Goal: Transaction & Acquisition: Purchase product/service

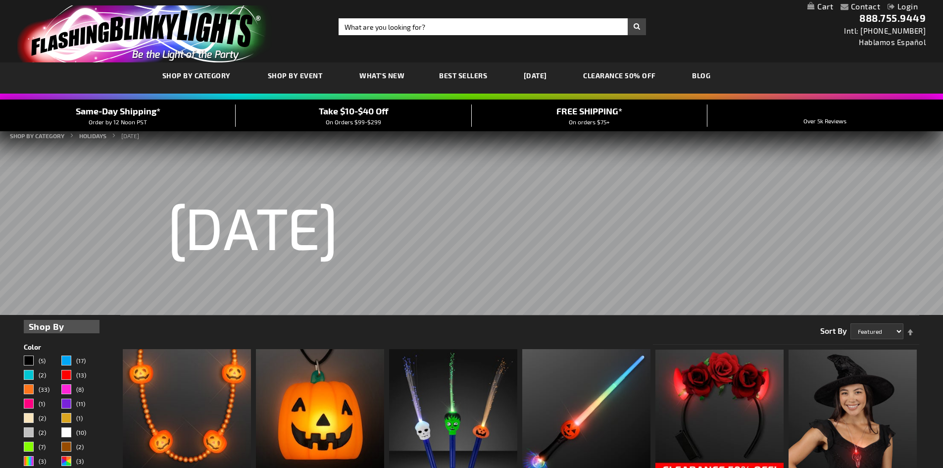
drag, startPoint x: 946, startPoint y: 68, endPoint x: 911, endPoint y: 60, distance: 35.2
click at [390, 27] on input "Search" at bounding box center [492, 26] width 307 height 17
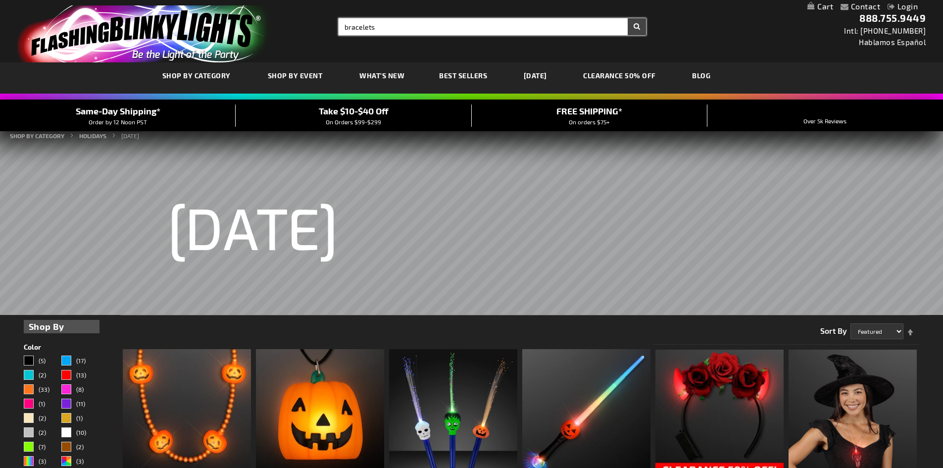
type input "bracelets"
click at [628, 18] on button "Search" at bounding box center [637, 26] width 18 height 17
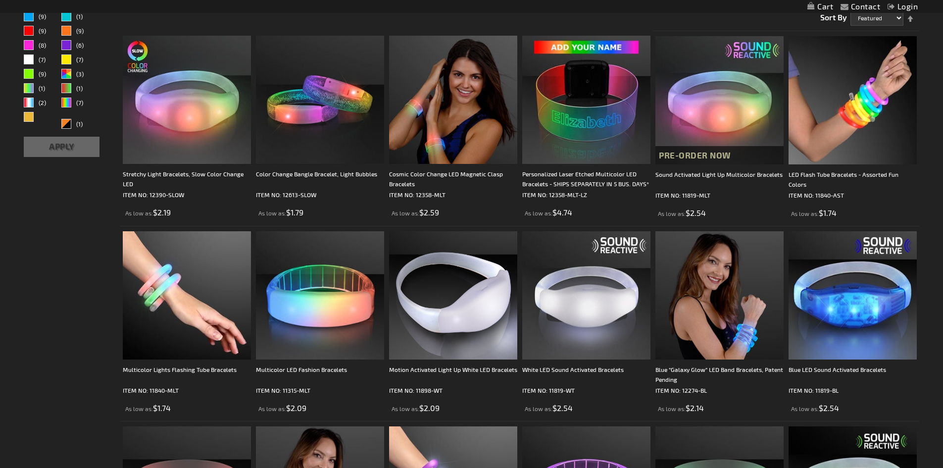
scroll to position [179, 0]
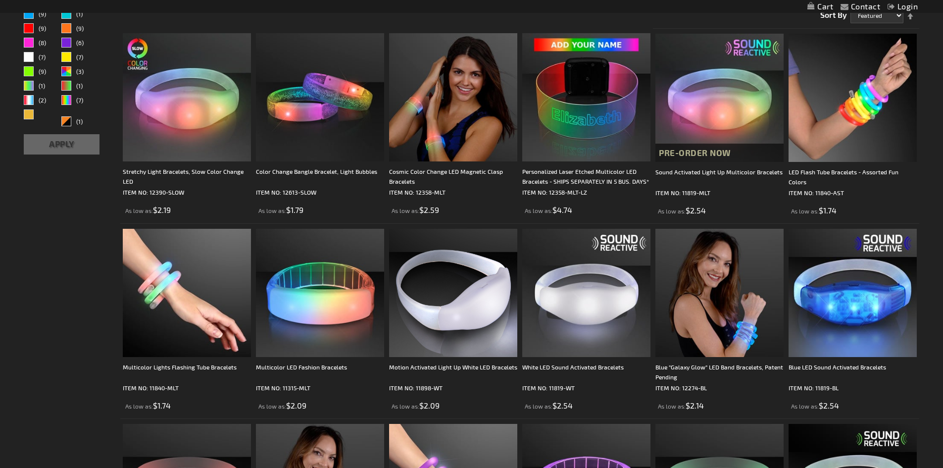
drag, startPoint x: 949, startPoint y: 50, endPoint x: 948, endPoint y: 82, distance: 32.2
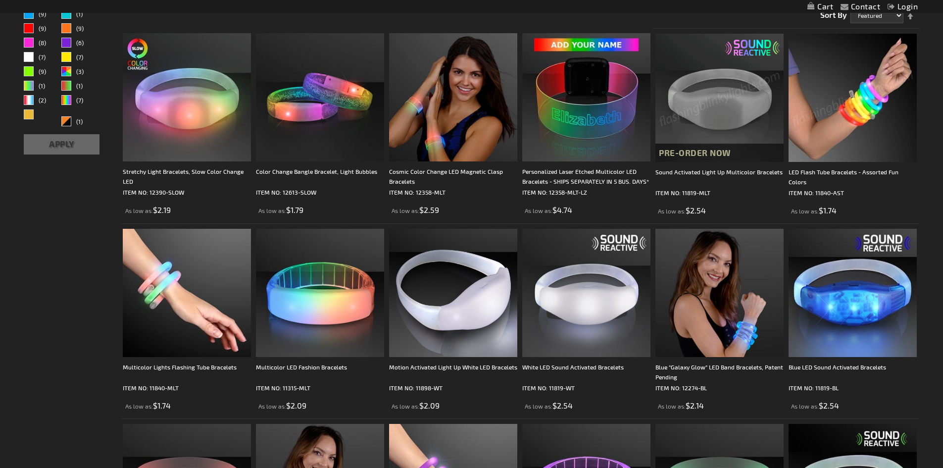
click at [820, 88] on img at bounding box center [853, 98] width 128 height 128
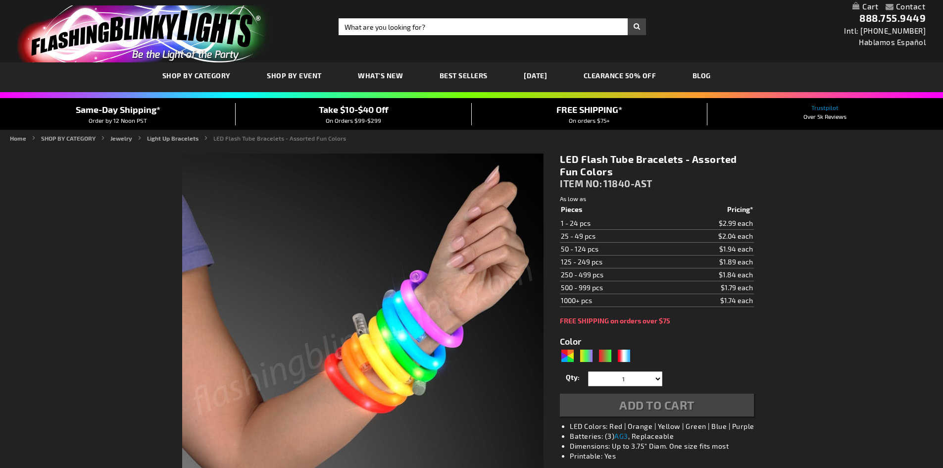
type input "5630"
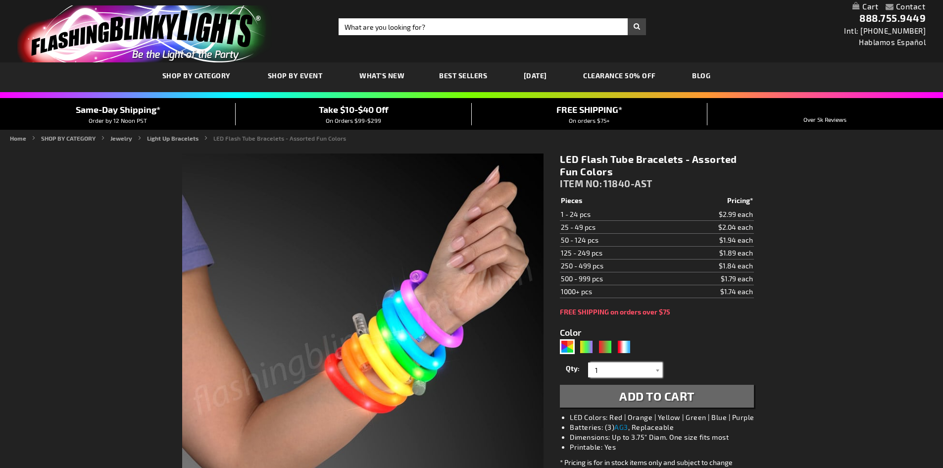
click at [651, 370] on input "1" at bounding box center [627, 369] width 72 height 15
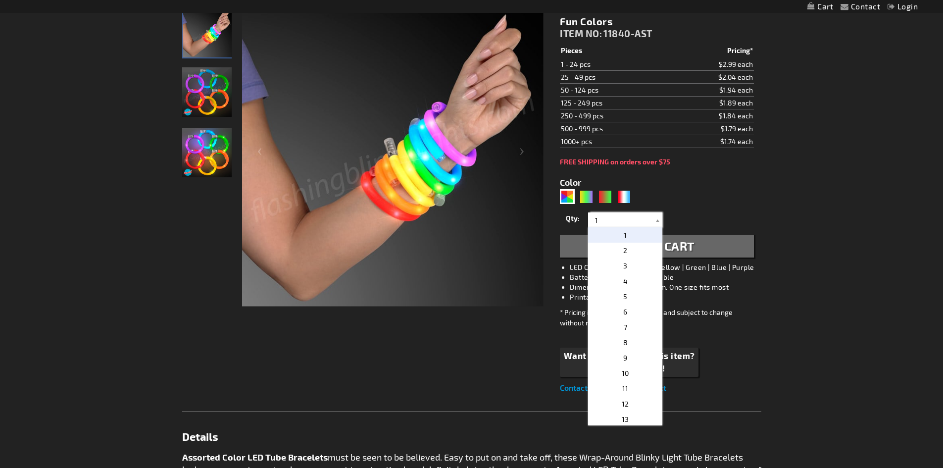
scroll to position [157, 0]
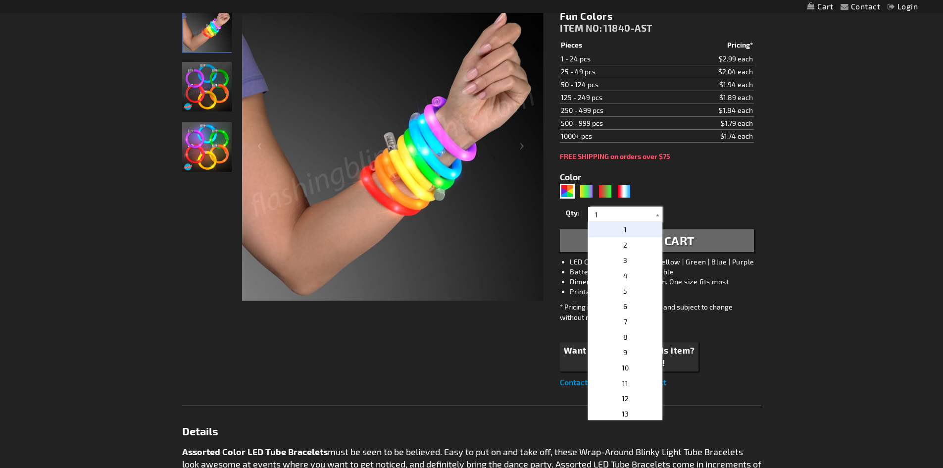
click at [941, 206] on html "The store will not work correctly when cookies are disabled. Contact Compare Pr…" at bounding box center [471, 432] width 943 height 1178
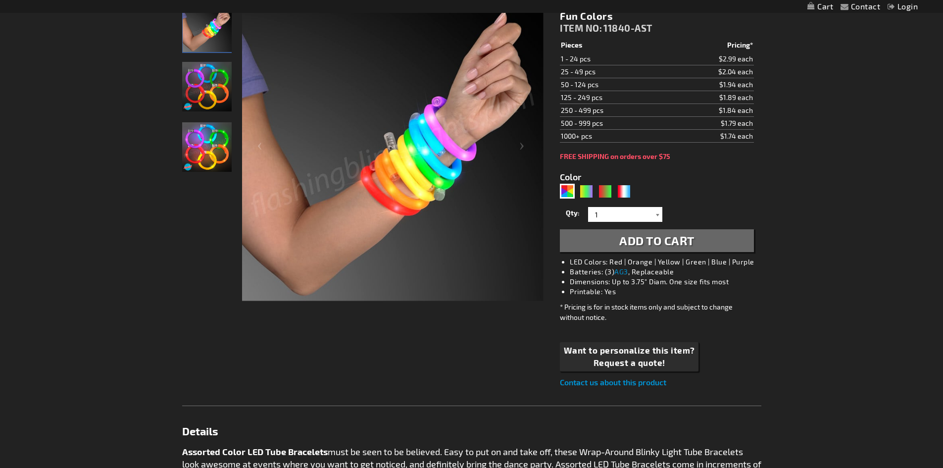
click at [656, 215] on div at bounding box center [658, 214] width 10 height 15
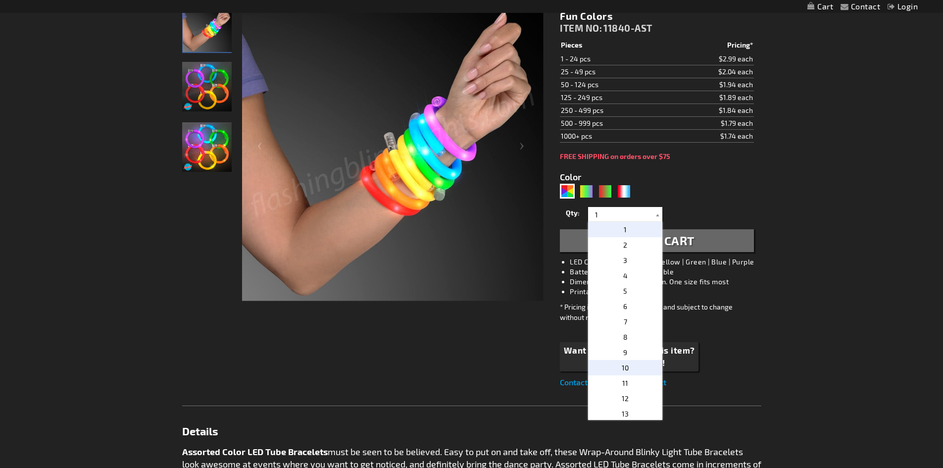
click at [624, 364] on span "10" at bounding box center [625, 367] width 7 height 8
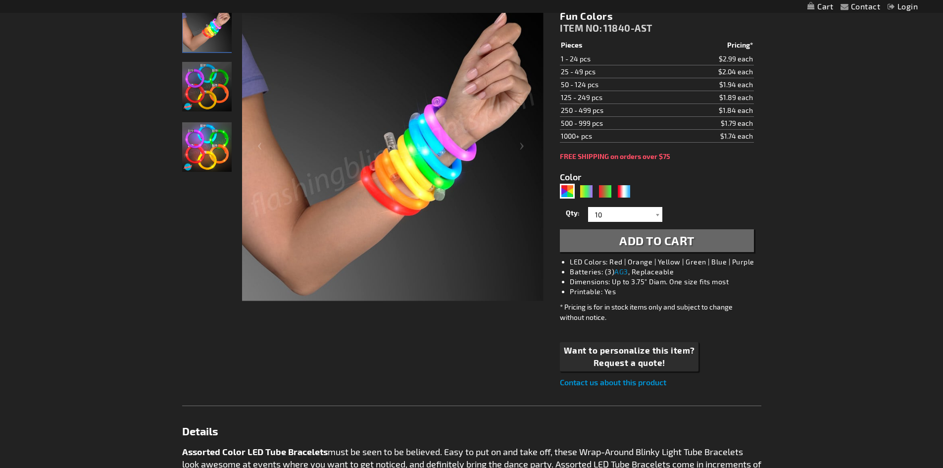
click at [667, 236] on span "Add to Cart" at bounding box center [656, 240] width 75 height 14
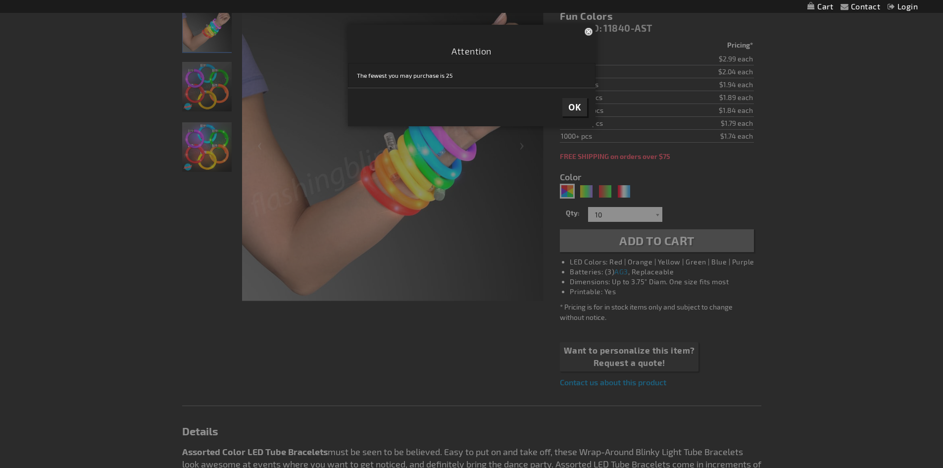
click at [576, 101] on span "OK" at bounding box center [574, 106] width 13 height 11
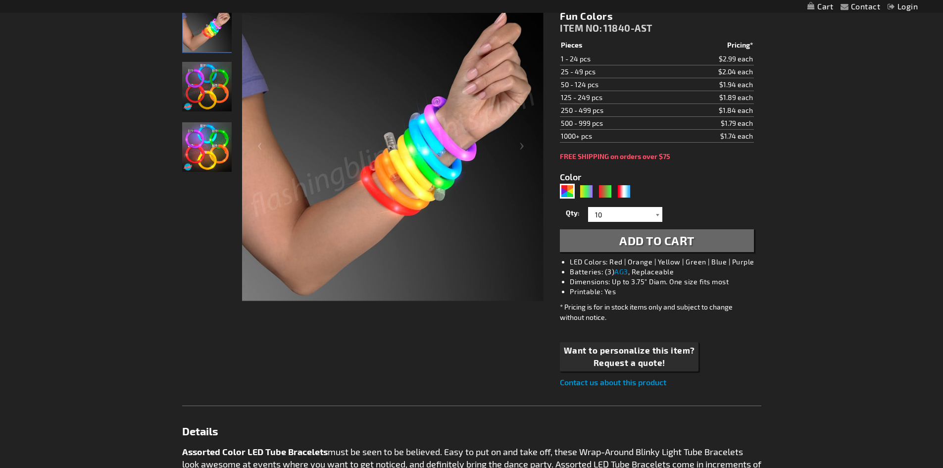
click at [656, 213] on div at bounding box center [658, 214] width 10 height 15
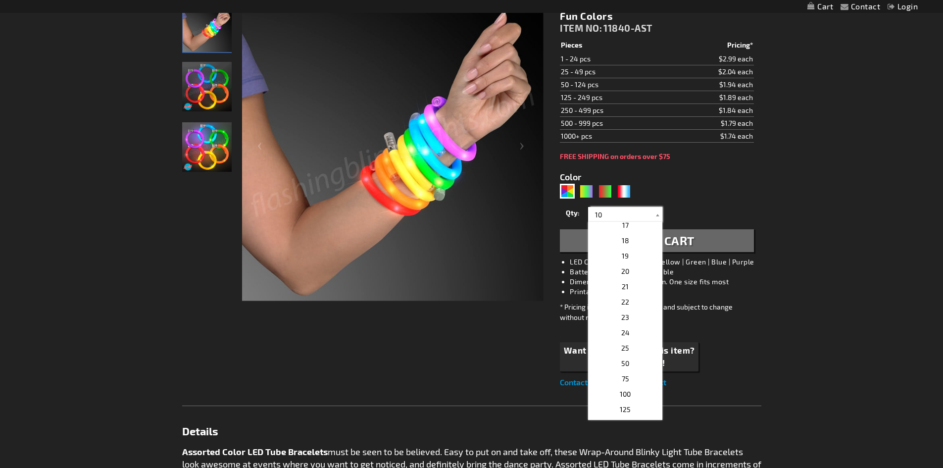
scroll to position [283, 0]
click at [629, 315] on p "25" at bounding box center [625, 314] width 74 height 15
type input "25"
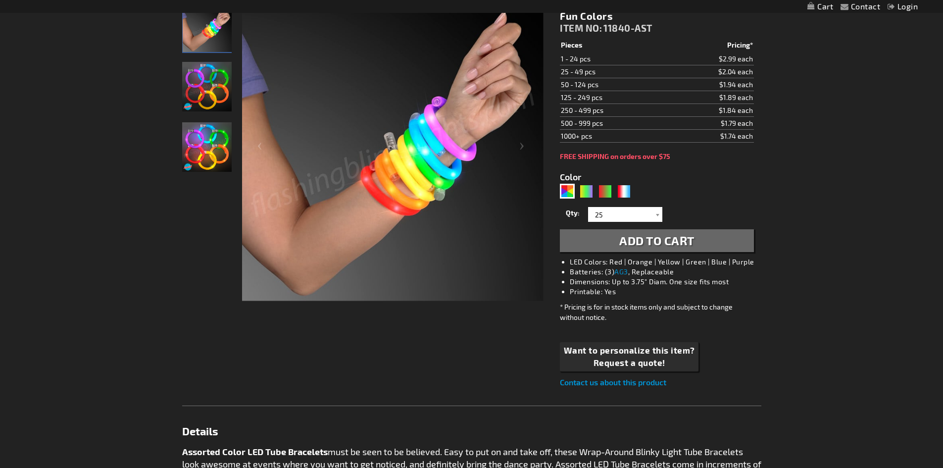
click at [672, 242] on span "Add to Cart" at bounding box center [656, 240] width 75 height 14
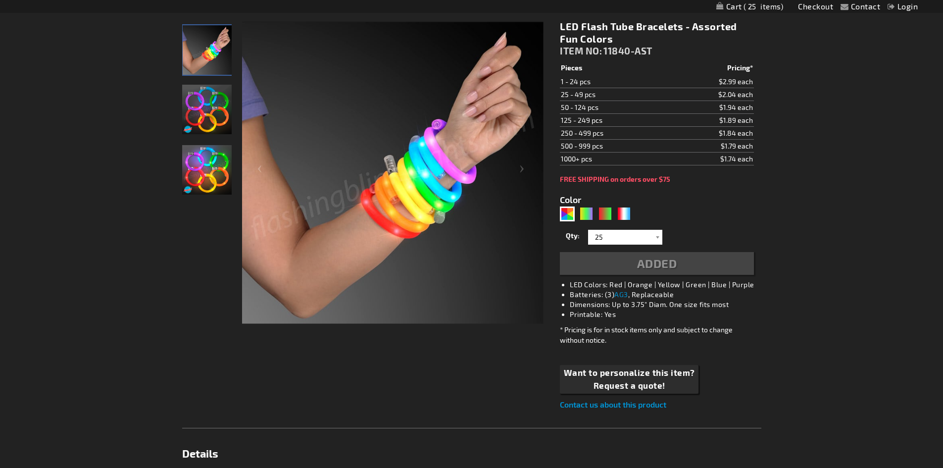
scroll to position [180, 0]
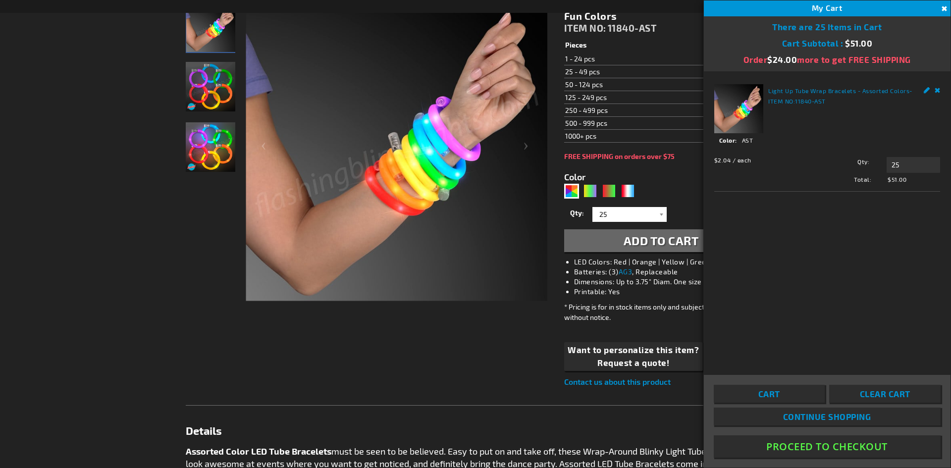
click at [817, 444] on button "Proceed To Checkout" at bounding box center [826, 446] width 227 height 22
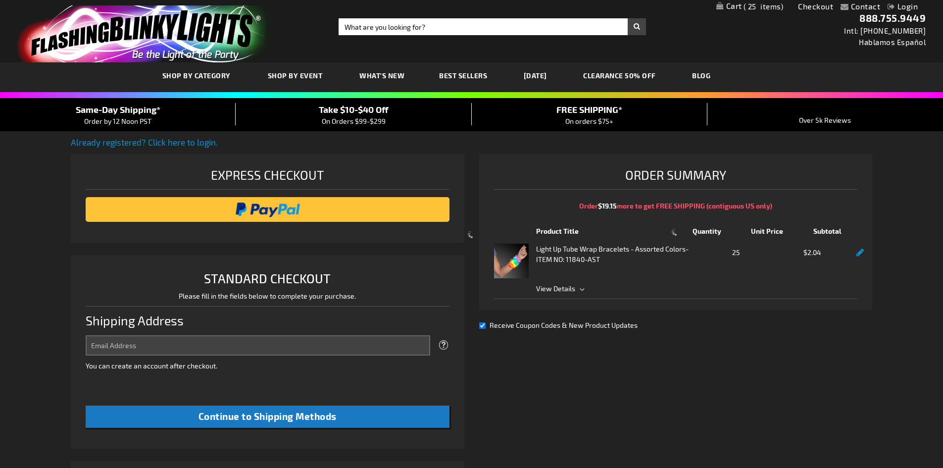
select select "US"
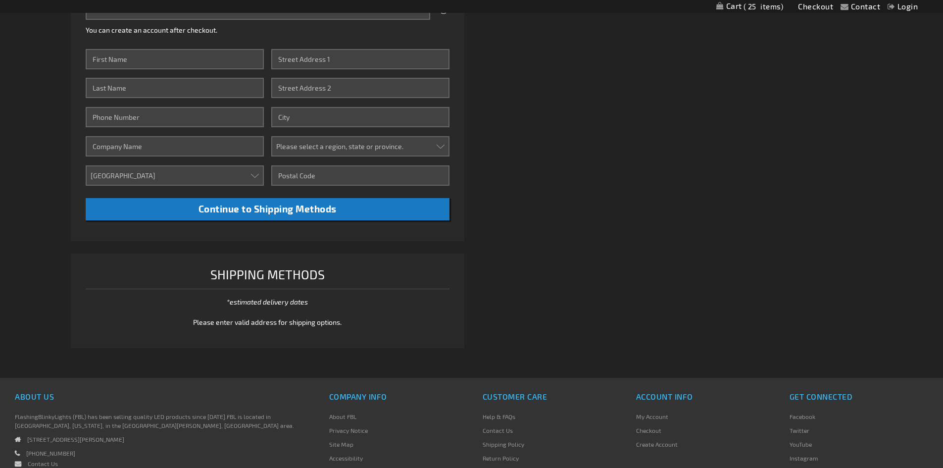
scroll to position [266, 0]
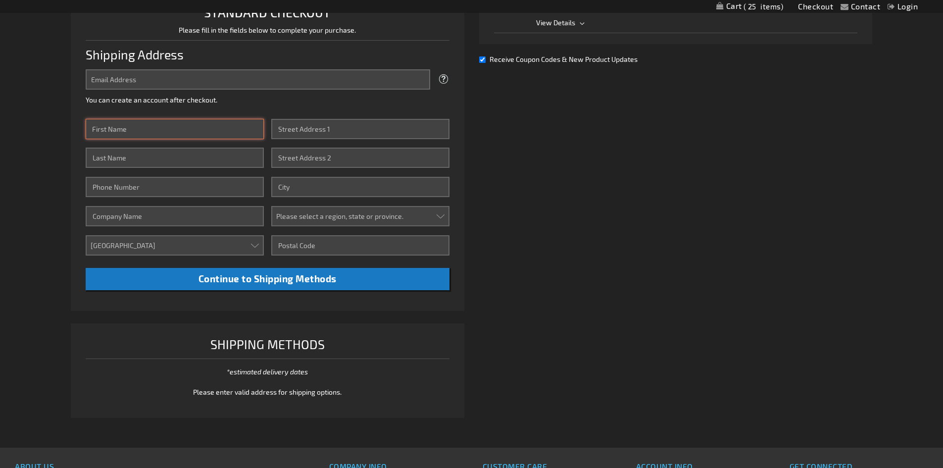
click at [188, 133] on input "First Name" at bounding box center [175, 129] width 178 height 20
type input "[PERSON_NAME]"
type input "5619517332"
type input "[STREET_ADDRESS]"
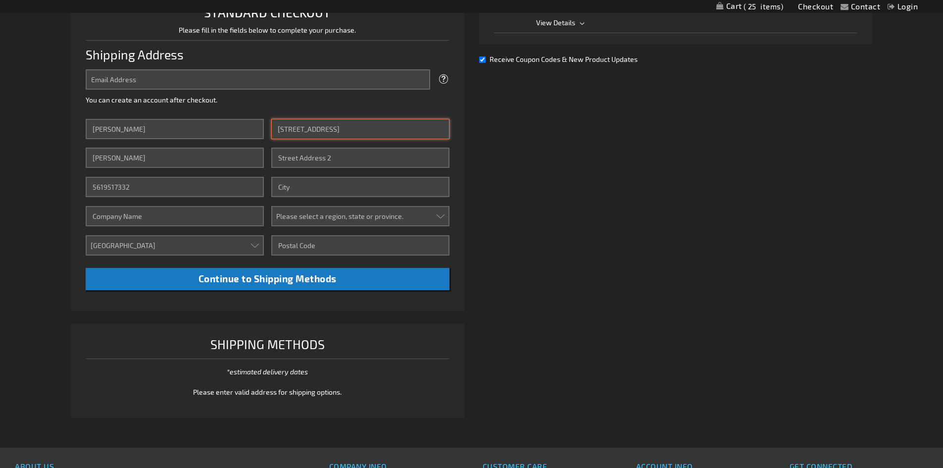
type input "[GEOGRAPHIC_DATA]"
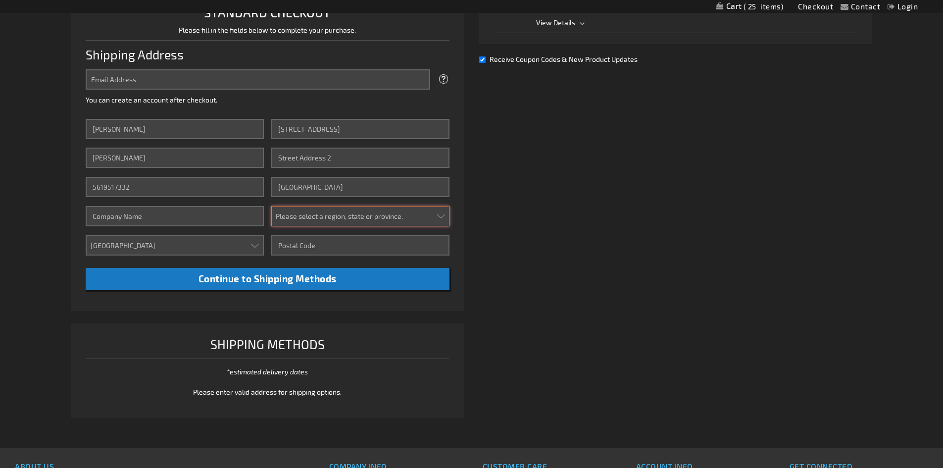
select select "18"
type input "32951"
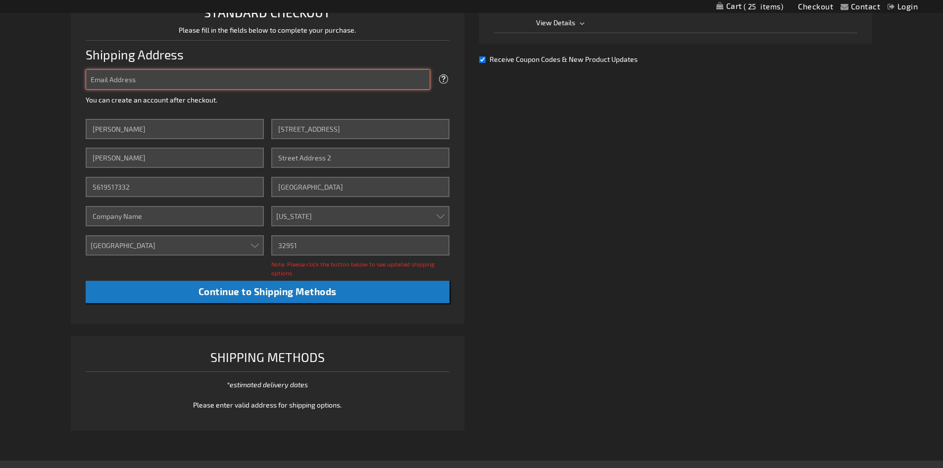
click at [172, 79] on input "Email Address" at bounding box center [258, 79] width 345 height 20
type input "[EMAIL_ADDRESS][DOMAIN_NAME]"
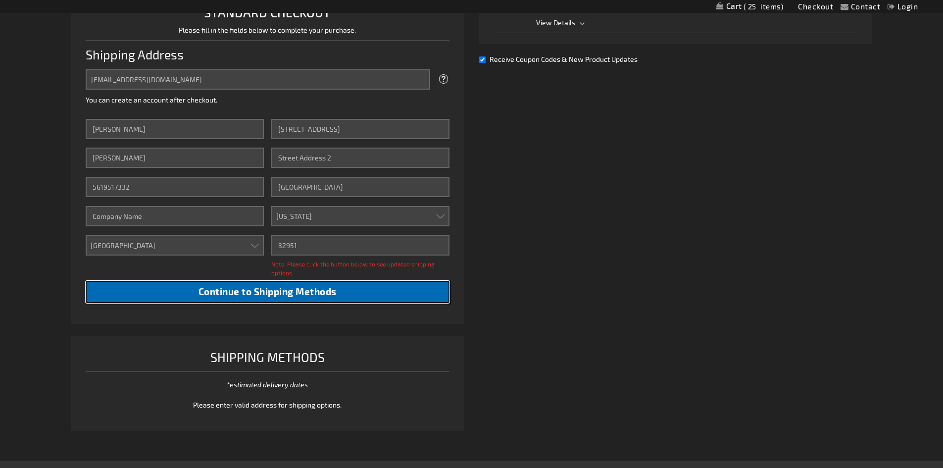
click at [305, 292] on span "Continue to Shipping Methods" at bounding box center [268, 291] width 138 height 11
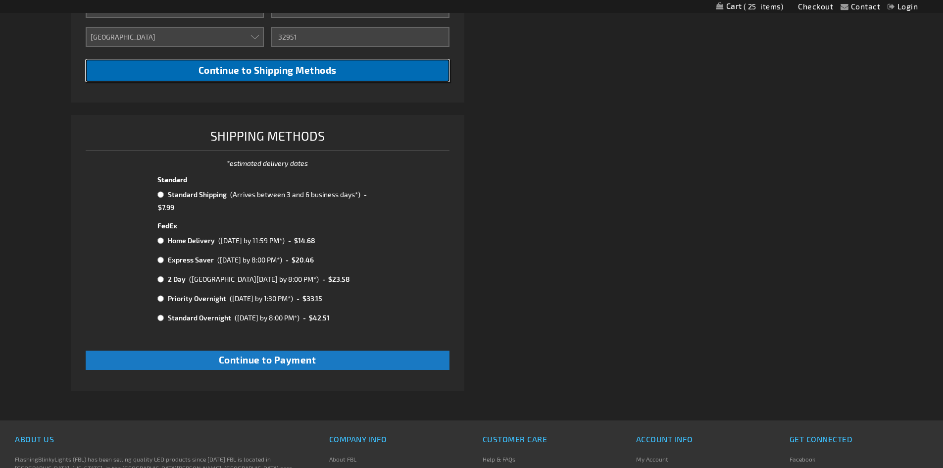
scroll to position [511, 0]
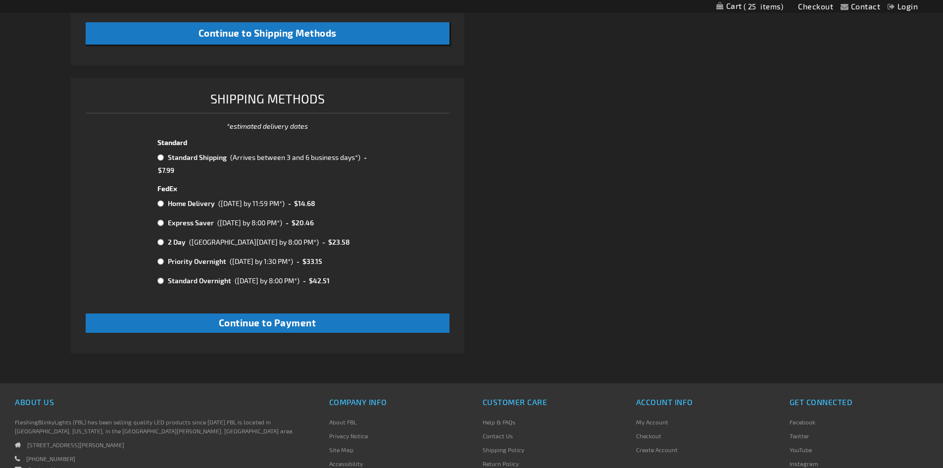
click at [160, 159] on input "radio" at bounding box center [160, 157] width 6 height 8
radio input "true"
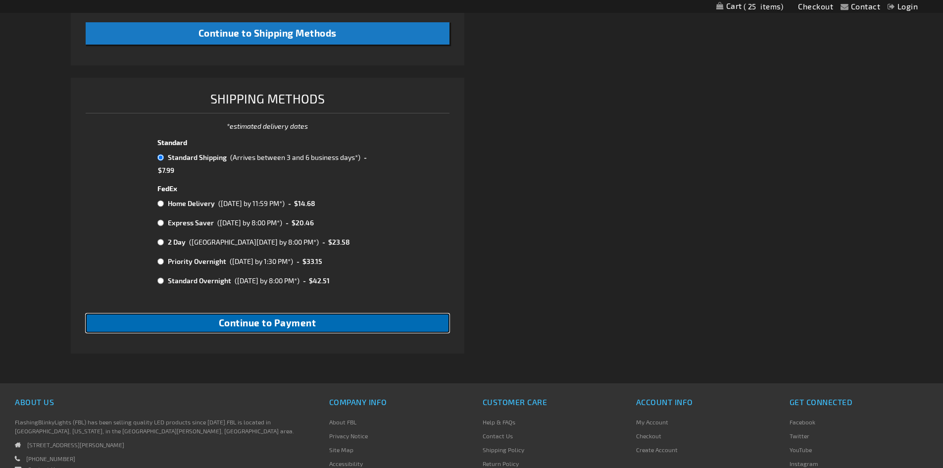
click at [280, 326] on span "Continue to Payment" at bounding box center [268, 322] width 98 height 11
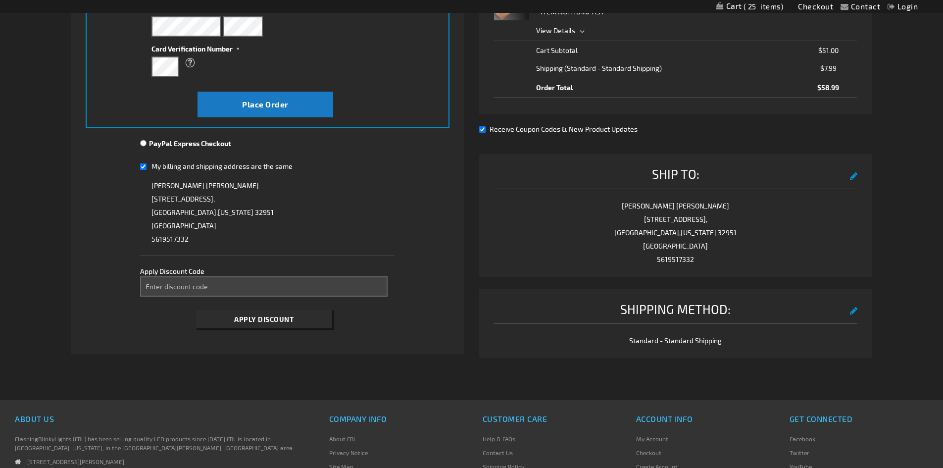
scroll to position [259, 0]
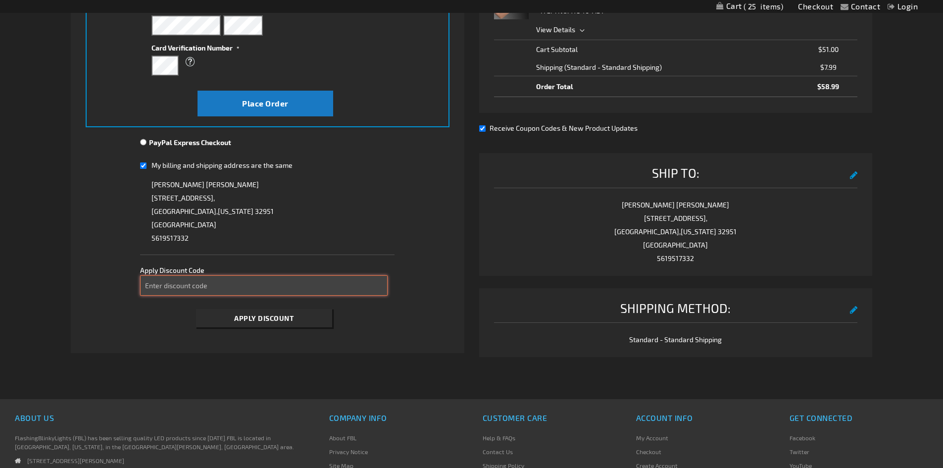
click at [254, 286] on input "Enter discount code" at bounding box center [264, 285] width 248 height 20
type input "s"
type input "SPOOKY10"
click at [270, 317] on span "Apply Discount" at bounding box center [263, 318] width 59 height 8
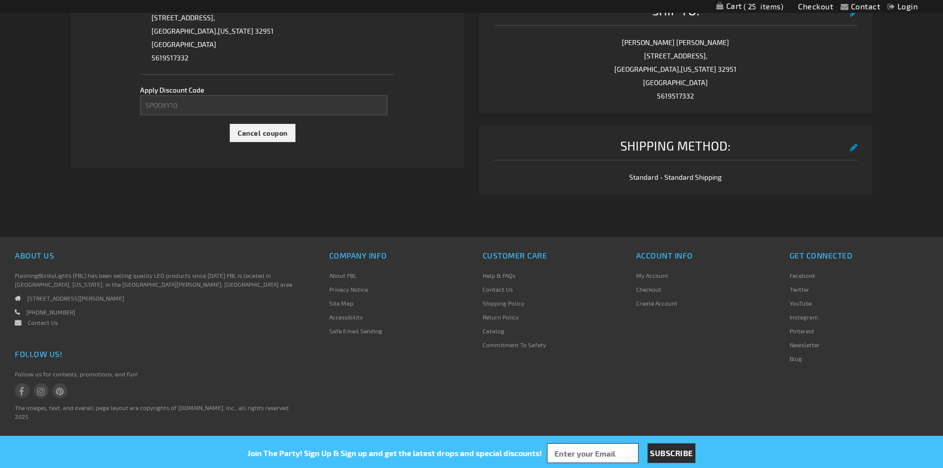
scroll to position [0, 0]
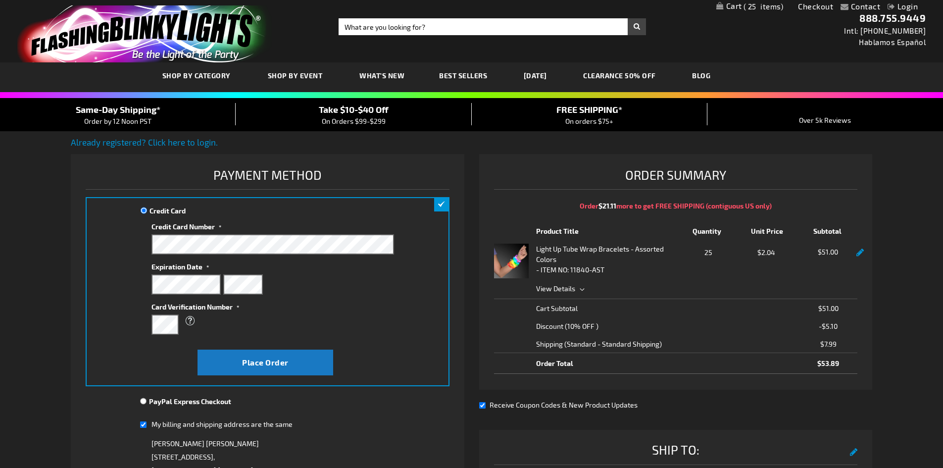
click at [570, 253] on strong "Light Up Tube Wrap Bracelets - Assorted Colors" at bounding box center [608, 254] width 145 height 21
drag, startPoint x: 629, startPoint y: 248, endPoint x: 537, endPoint y: 249, distance: 92.1
click at [537, 249] on strong "Light Up Tube Wrap Bracelets - Assorted Colors" at bounding box center [608, 254] width 145 height 21
copy strong "Light Up Tube Wrap Bracelets"
